Goal: Obtain resource: Download file/media

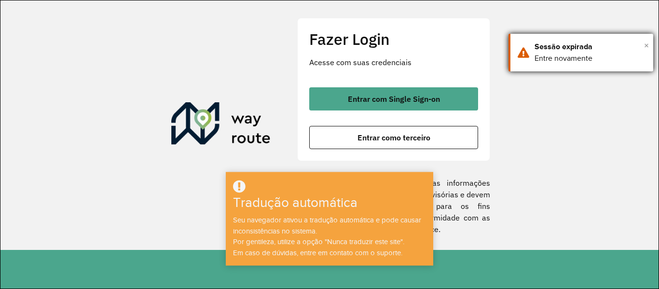
click at [645, 45] on font "×" at bounding box center [646, 45] width 5 height 11
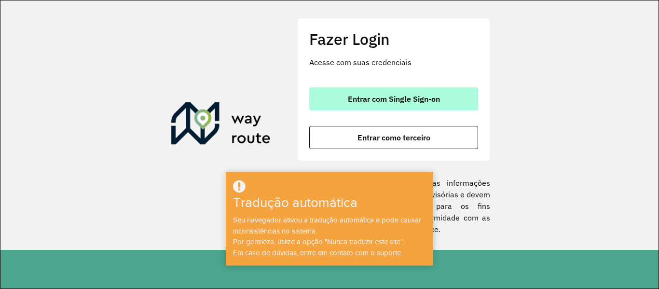
click at [405, 103] on font "Entrar com Single Sign-on" at bounding box center [394, 99] width 92 height 10
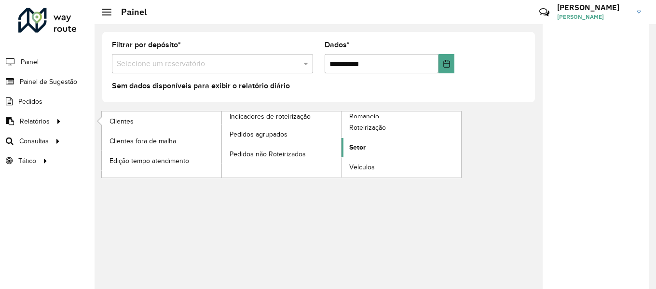
click at [356, 145] on font "Setor" at bounding box center [357, 147] width 16 height 8
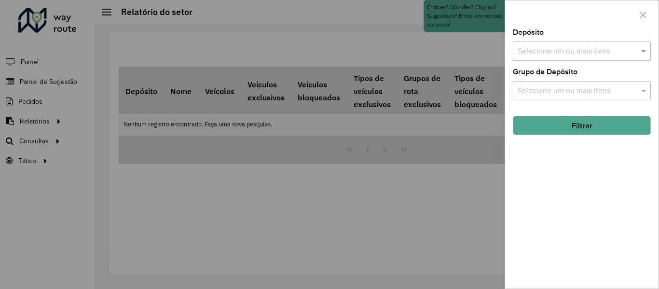
click at [570, 55] on input "text" at bounding box center [576, 52] width 123 height 12
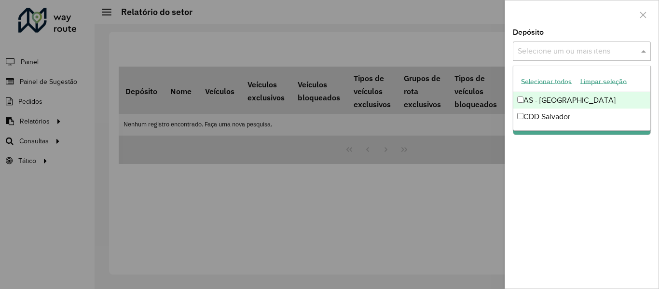
click at [558, 79] on font "Selecionar todos" at bounding box center [546, 82] width 51 height 8
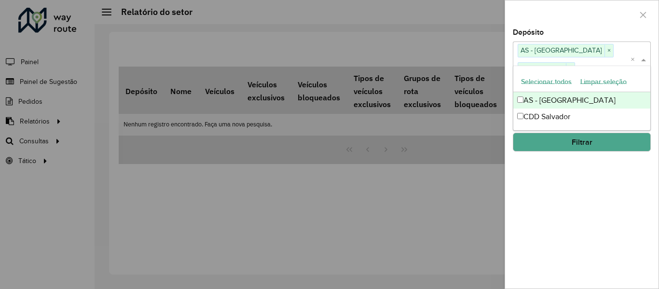
click at [564, 14] on div at bounding box center [581, 14] width 153 height 28
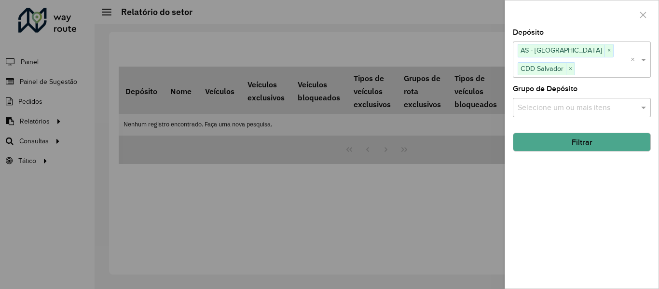
click at [568, 106] on input "text" at bounding box center [576, 108] width 123 height 12
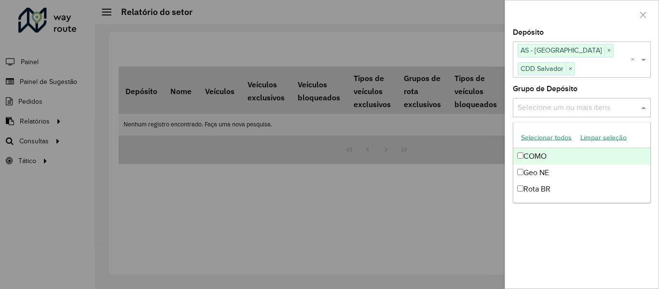
click at [546, 139] on font "Selecionar todos" at bounding box center [546, 138] width 51 height 8
click at [561, 8] on div at bounding box center [581, 14] width 153 height 28
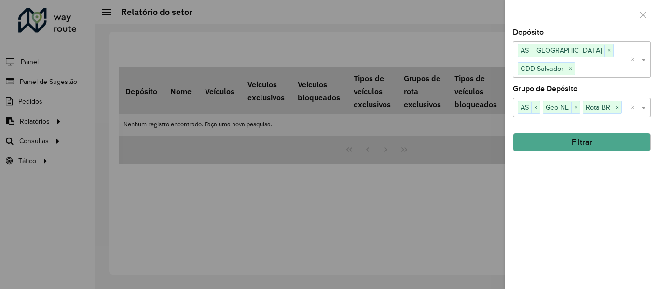
click at [567, 139] on button "Filtrar" at bounding box center [582, 142] width 138 height 19
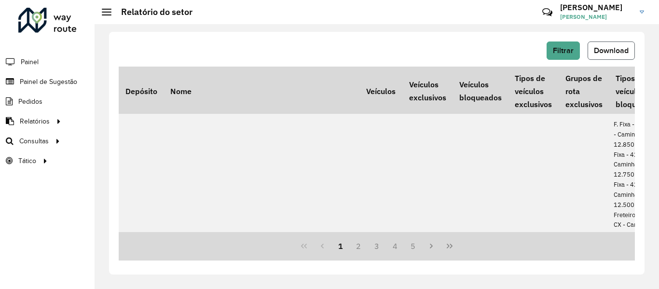
click at [604, 54] on font "Download" at bounding box center [611, 50] width 35 height 8
